Goal: Task Accomplishment & Management: Manage account settings

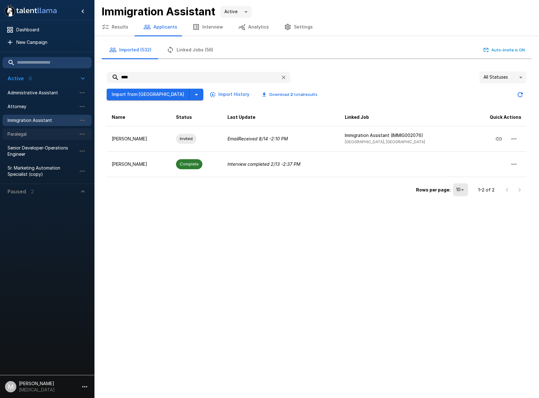
click at [42, 138] on div "Paralegal" at bounding box center [47, 134] width 89 height 11
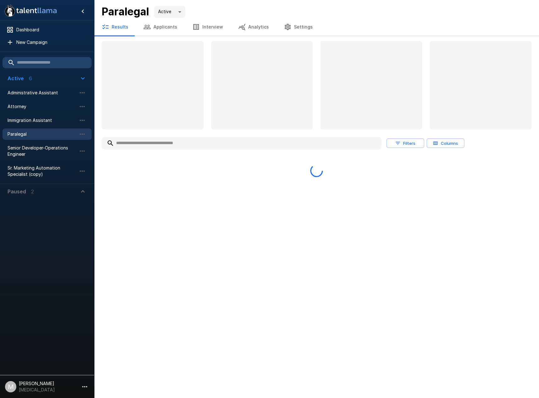
click at [156, 7] on body ".st0{fill:#FFFFFF;} .st1{fill:#76a4ed;} Dashboard New Campaign Active 6 Adminis…" at bounding box center [269, 199] width 539 height 398
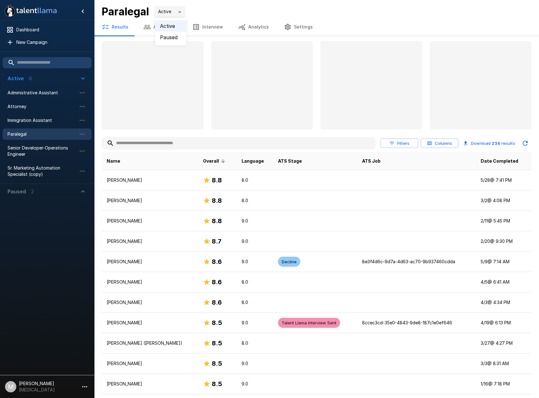
click at [152, 29] on div at bounding box center [269, 199] width 539 height 398
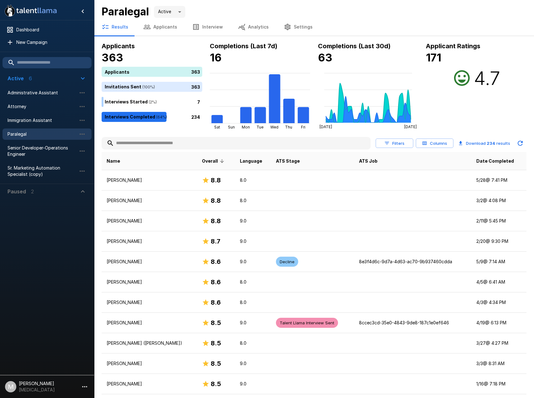
click at [149, 28] on icon "button" at bounding box center [147, 27] width 8 height 8
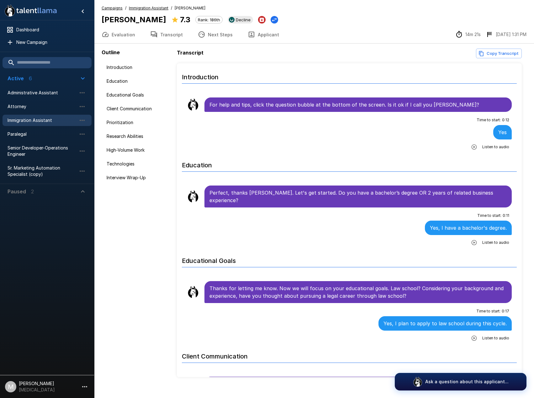
scroll to position [188, 0]
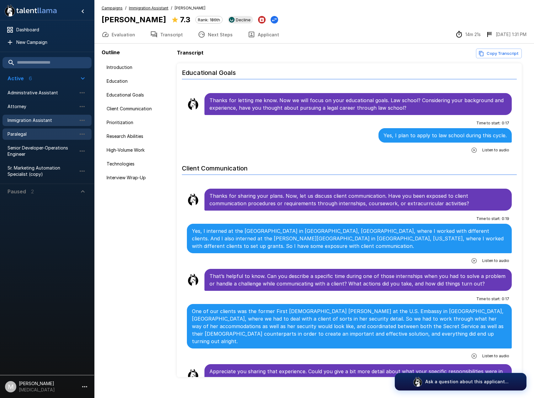
drag, startPoint x: 133, startPoint y: 209, endPoint x: 52, endPoint y: 139, distance: 107.0
click at [133, 209] on div "Outline Introduction Education Educational Goals Client Communication Prioritiz…" at bounding box center [139, 213] width 75 height 329
click at [37, 93] on span "Administrative Assistant" at bounding box center [42, 93] width 69 height 6
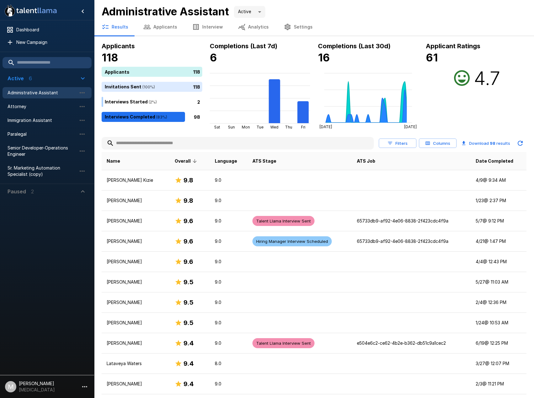
click at [165, 145] on input "text" at bounding box center [238, 143] width 272 height 11
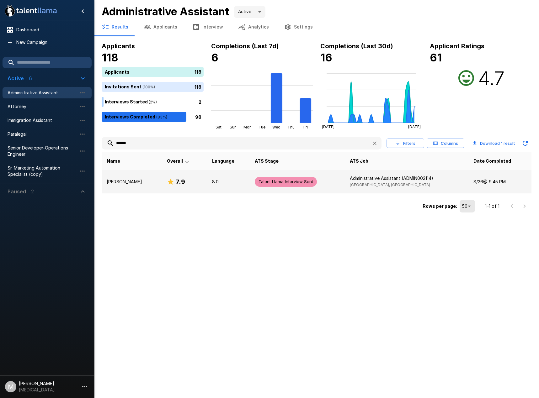
type input "******"
click at [112, 187] on td "Valerie Iperti" at bounding box center [132, 181] width 60 height 23
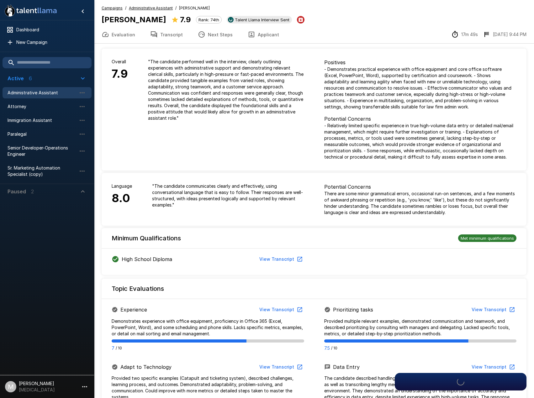
click at [271, 34] on button "Applicant" at bounding box center [263, 35] width 46 height 18
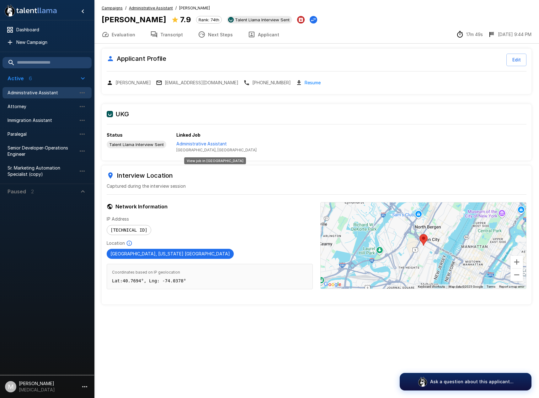
click at [203, 144] on p "Administrative Assistant" at bounding box center [216, 144] width 80 height 6
click at [168, 39] on button "Transcript" at bounding box center [167, 35] width 48 height 18
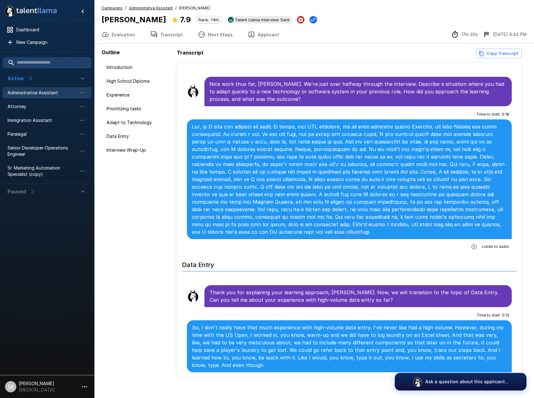
scroll to position [658, 0]
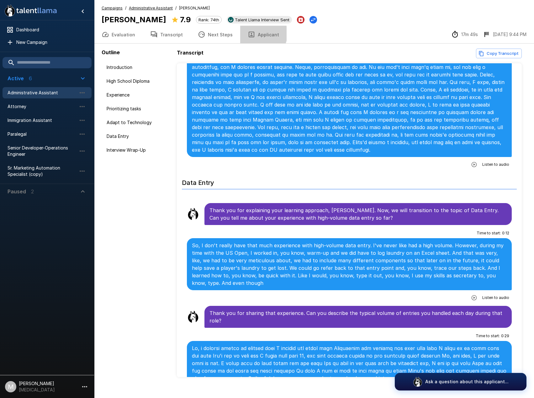
click at [256, 34] on button "Applicant" at bounding box center [263, 35] width 46 height 18
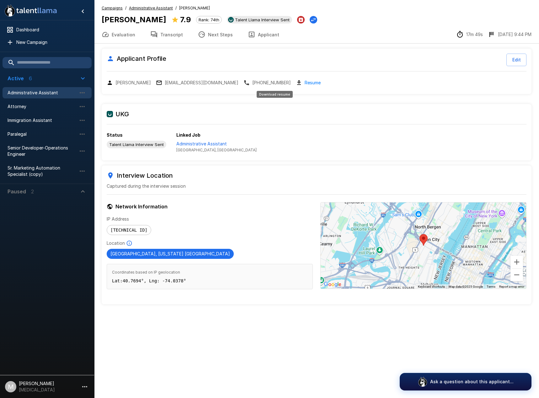
click at [304, 84] on link "Resume" at bounding box center [312, 82] width 16 height 7
click at [46, 117] on span "Immigration Assistant" at bounding box center [42, 120] width 69 height 6
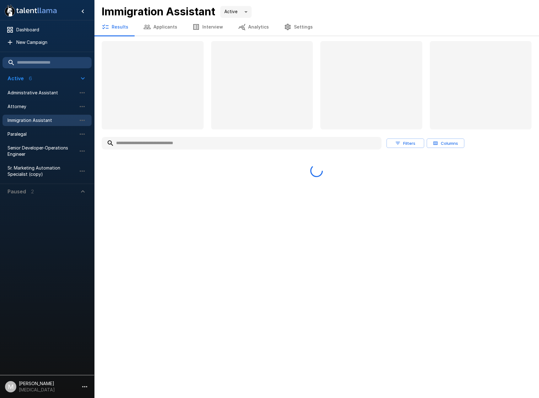
click at [185, 147] on input "text" at bounding box center [242, 143] width 280 height 11
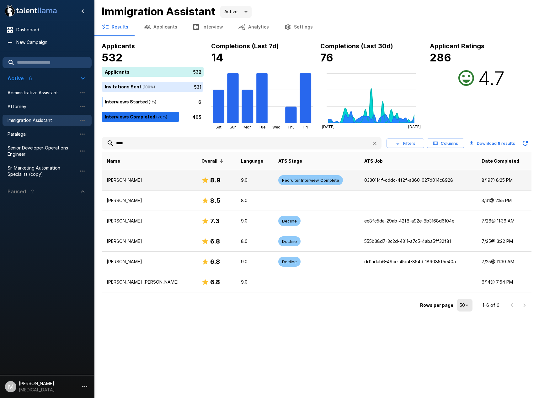
type input "****"
click at [130, 179] on p "Jillian Lope" at bounding box center [149, 180] width 85 height 6
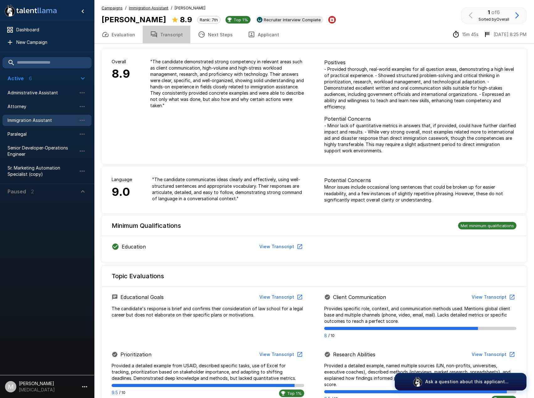
click at [165, 38] on button "Transcript" at bounding box center [167, 35] width 48 height 18
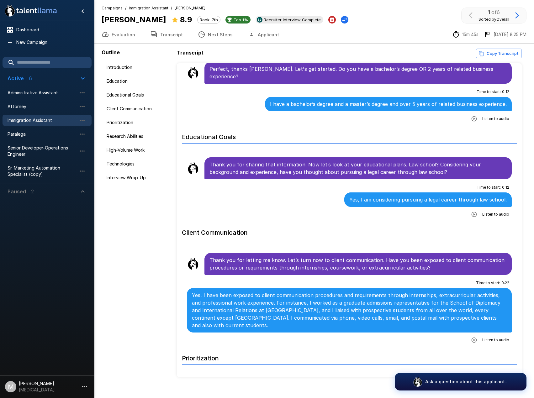
scroll to position [125, 0]
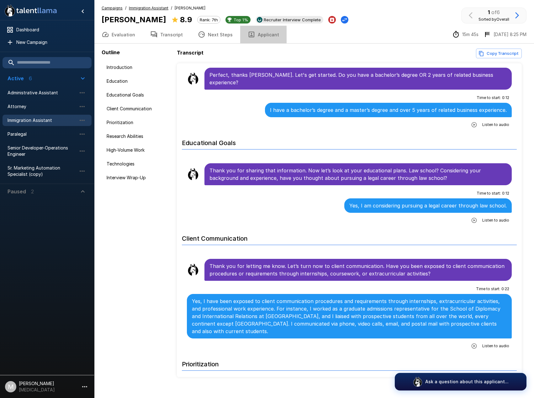
drag, startPoint x: 269, startPoint y: 35, endPoint x: 291, endPoint y: 41, distance: 23.1
click at [269, 35] on button "Applicant" at bounding box center [263, 35] width 46 height 18
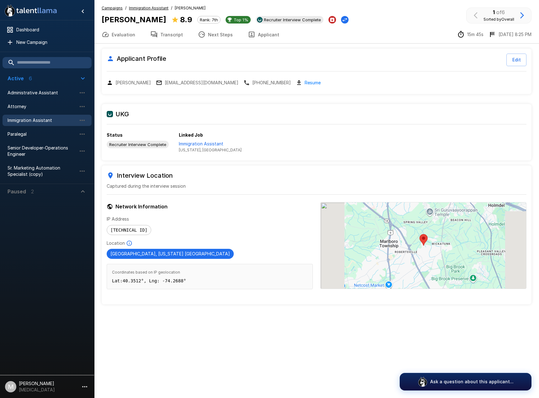
click at [304, 81] on link "Resume" at bounding box center [312, 82] width 16 height 7
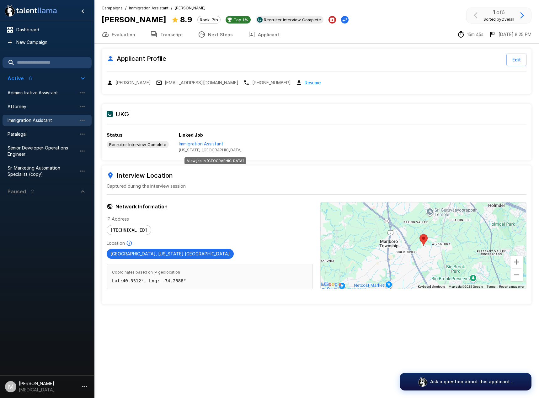
click at [198, 145] on p "Immigration Assistant" at bounding box center [210, 144] width 63 height 6
click at [161, 39] on button "Transcript" at bounding box center [167, 35] width 48 height 18
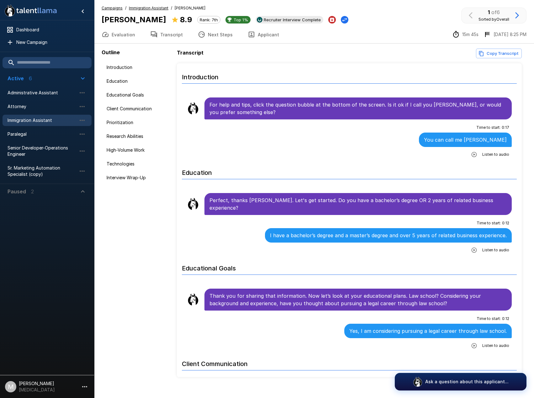
click at [157, 9] on u "Immigration Assistant" at bounding box center [149, 8] width 40 height 5
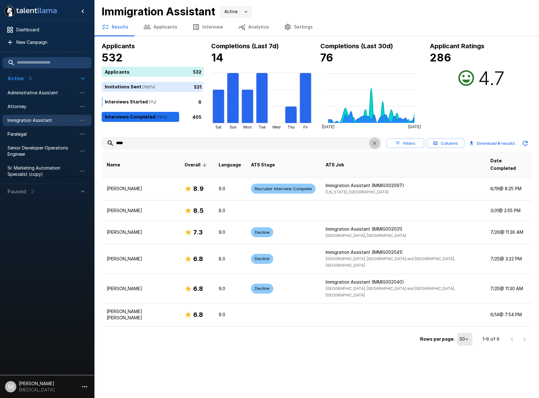
click at [371, 143] on button "button" at bounding box center [374, 143] width 11 height 11
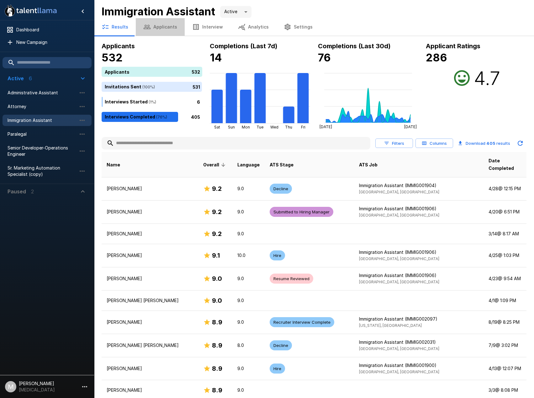
click at [167, 27] on button "Applicants" at bounding box center [160, 27] width 49 height 18
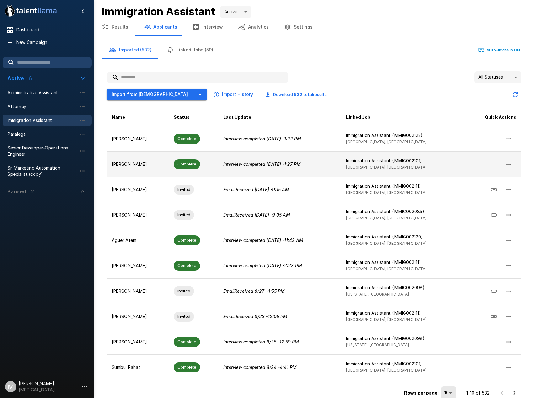
scroll to position [8, 0]
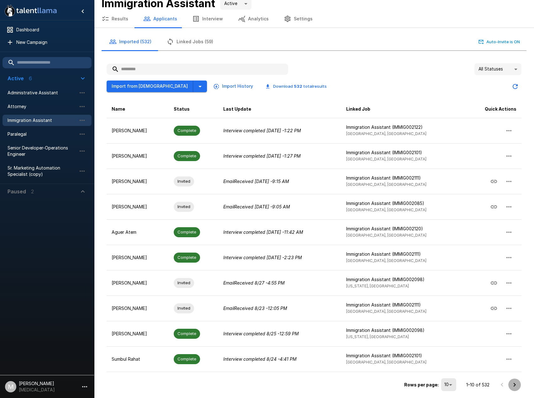
click at [514, 385] on icon "Go to next page" at bounding box center [515, 385] width 8 height 8
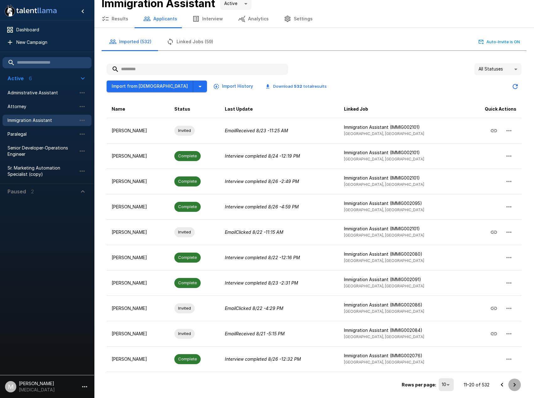
click at [513, 385] on icon "Go to next page" at bounding box center [515, 385] width 8 height 8
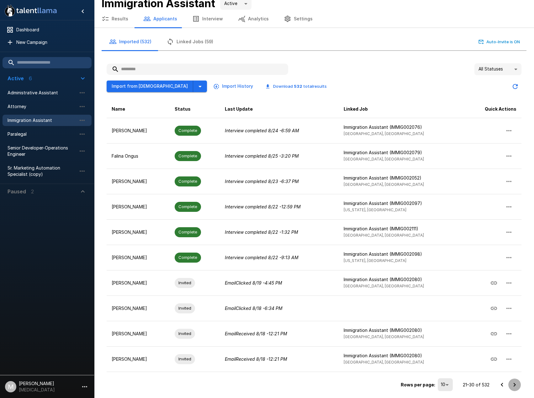
click at [512, 384] on icon "Go to next page" at bounding box center [515, 385] width 8 height 8
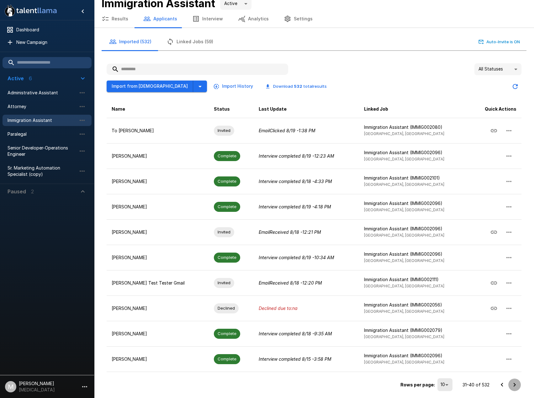
click at [518, 384] on icon "Go to next page" at bounding box center [515, 385] width 8 height 8
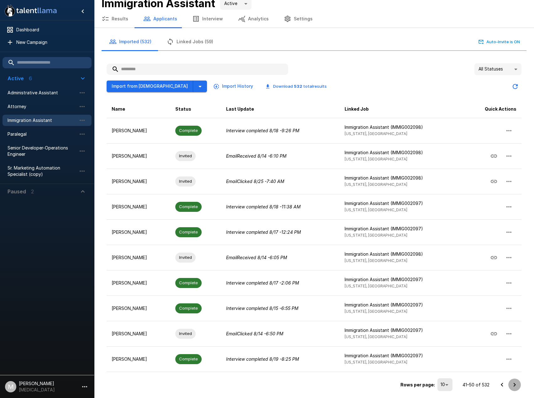
click at [511, 388] on icon "Go to next page" at bounding box center [515, 385] width 8 height 8
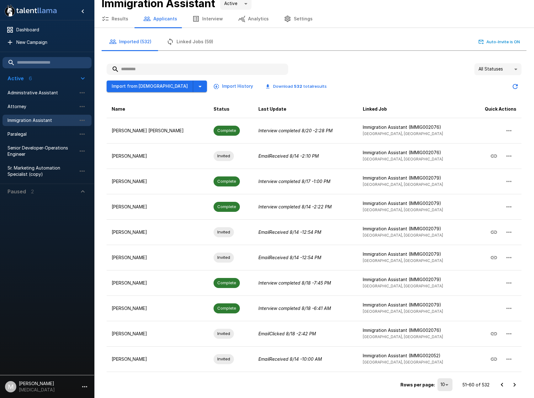
click at [499, 386] on icon "Go to previous page" at bounding box center [502, 385] width 8 height 8
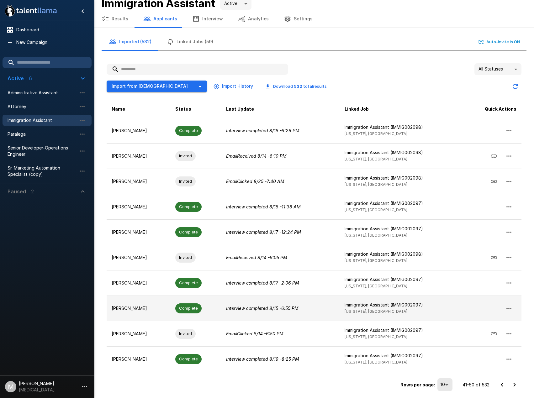
click at [165, 308] on p "[PERSON_NAME]" at bounding box center [139, 308] width 54 height 6
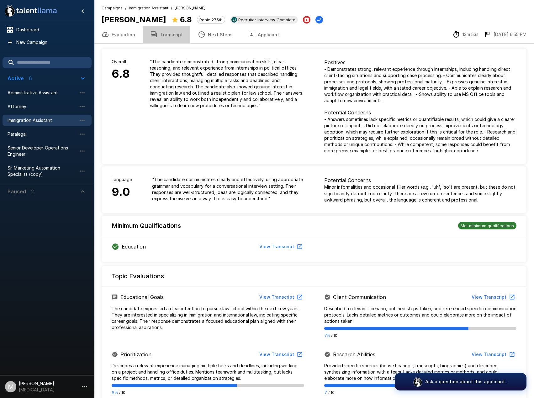
click at [178, 35] on button "Transcript" at bounding box center [167, 35] width 48 height 18
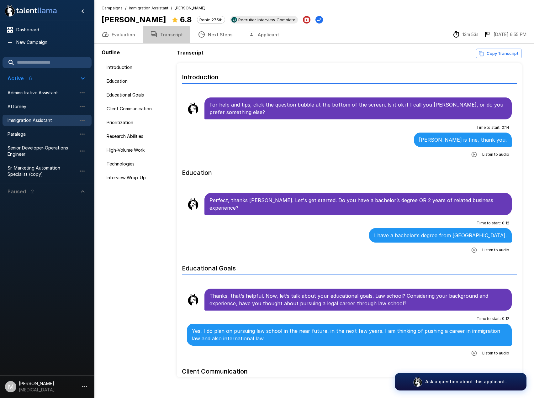
click at [156, 37] on button "Transcript" at bounding box center [167, 35] width 48 height 18
click at [128, 34] on button "Evaluation" at bounding box center [118, 35] width 49 height 18
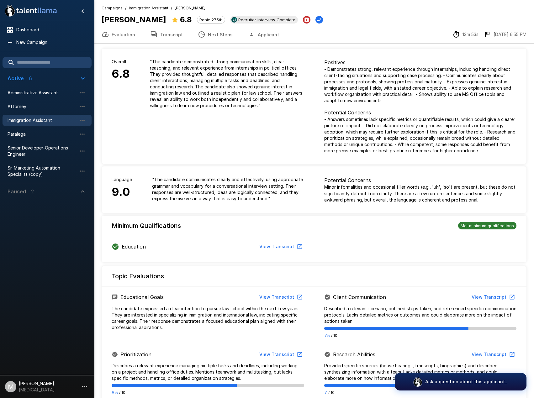
click at [255, 34] on button "Applicant" at bounding box center [263, 35] width 46 height 18
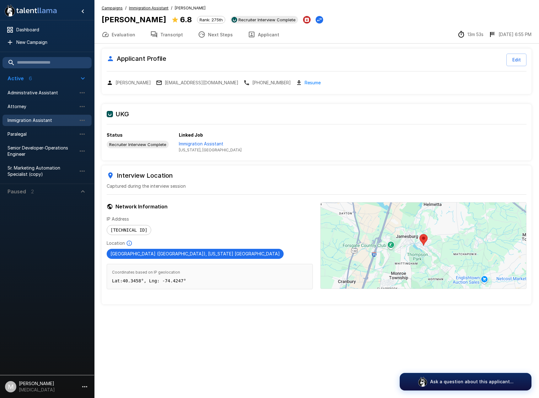
click at [304, 83] on link "Resume" at bounding box center [312, 82] width 16 height 7
click at [193, 142] on p "Immigration Assistant" at bounding box center [210, 144] width 63 height 6
click at [121, 37] on button "Evaluation" at bounding box center [118, 35] width 49 height 18
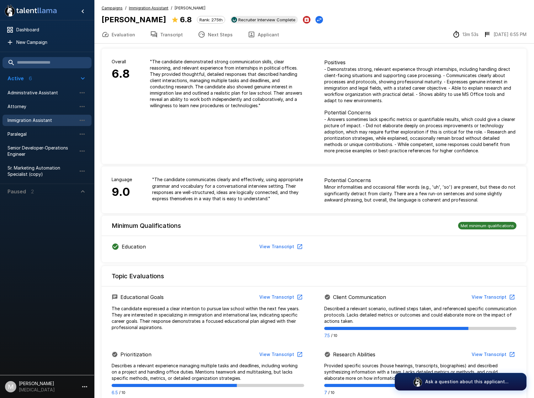
click at [150, 10] on span "Immigration Assistant" at bounding box center [149, 8] width 40 height 6
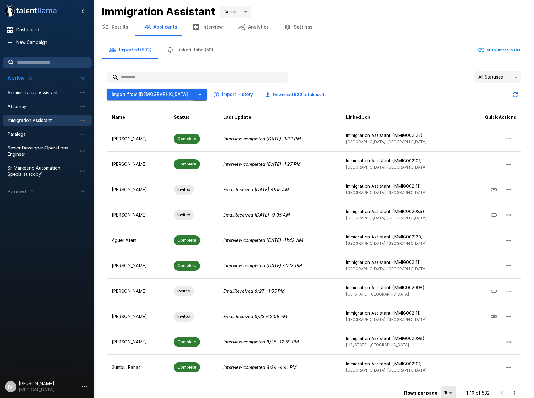
click at [196, 97] on icon "button" at bounding box center [200, 95] width 8 height 8
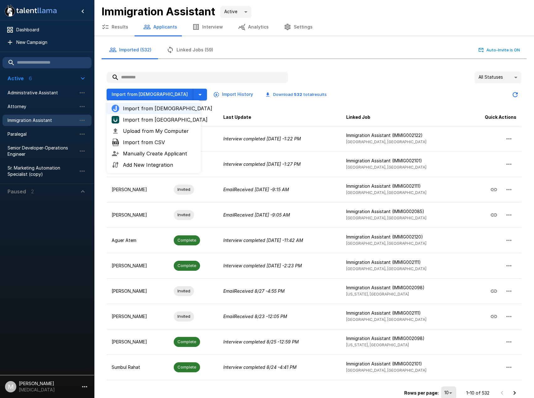
click at [154, 133] on span "Upload from My Computer" at bounding box center [159, 131] width 73 height 8
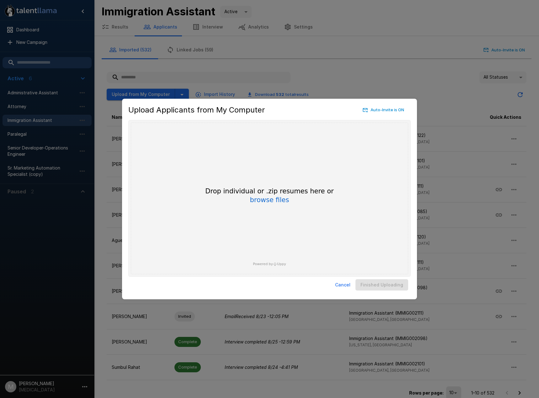
click at [275, 205] on div "Drop individual or .zip resumes here or browse files Powered by Uppy" at bounding box center [269, 199] width 277 height 152
click at [276, 202] on button "browse files" at bounding box center [269, 200] width 39 height 7
click at [268, 200] on button "browse files" at bounding box center [269, 200] width 39 height 7
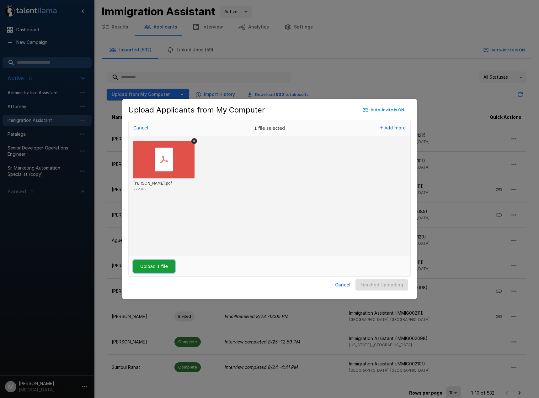
click at [157, 270] on button "Upload 1 file" at bounding box center [153, 266] width 41 height 13
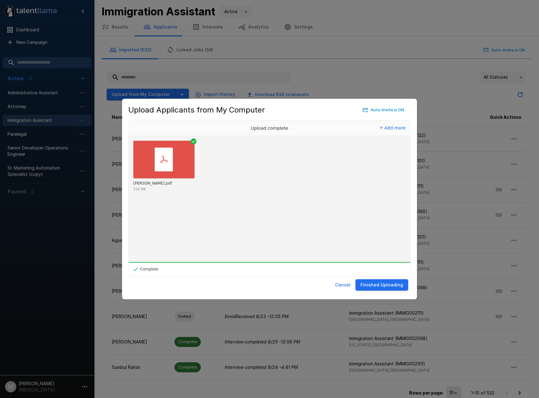
click at [380, 293] on div "Cancel Finished Uploading" at bounding box center [269, 285] width 282 height 17
click at [385, 282] on button "Finished Uploading" at bounding box center [381, 285] width 53 height 12
